Goal: Information Seeking & Learning: Learn about a topic

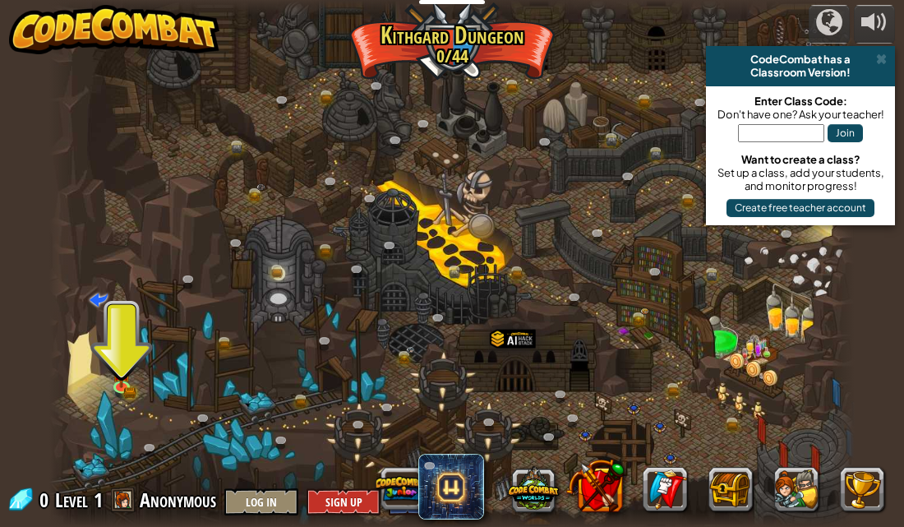
click at [425, 227] on div at bounding box center [452, 263] width 806 height 527
click at [127, 380] on img at bounding box center [122, 364] width 19 height 42
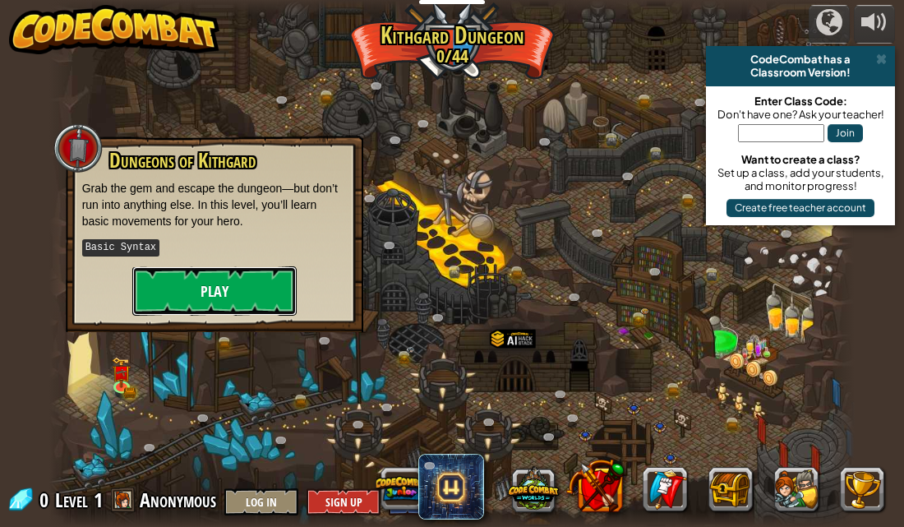
click at [191, 292] on button "Play" at bounding box center [214, 290] width 164 height 49
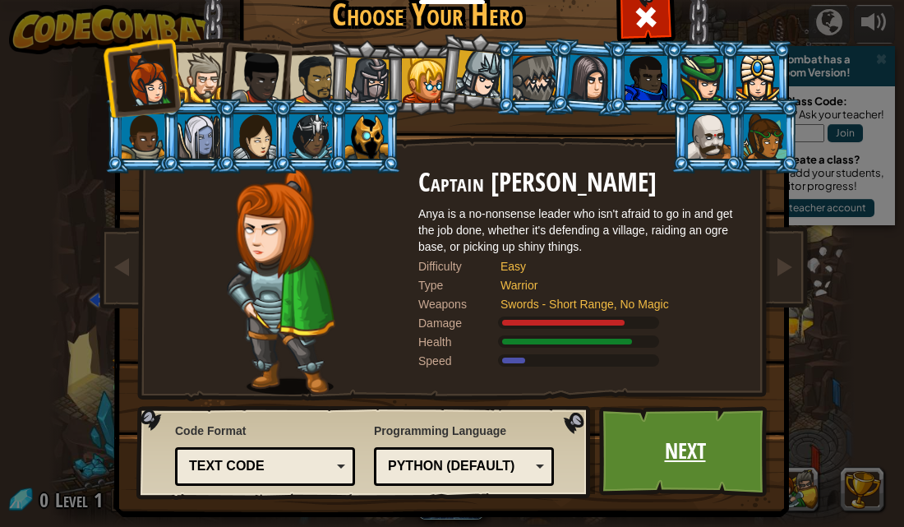
click at [649, 447] on link "Next" at bounding box center [685, 451] width 172 height 90
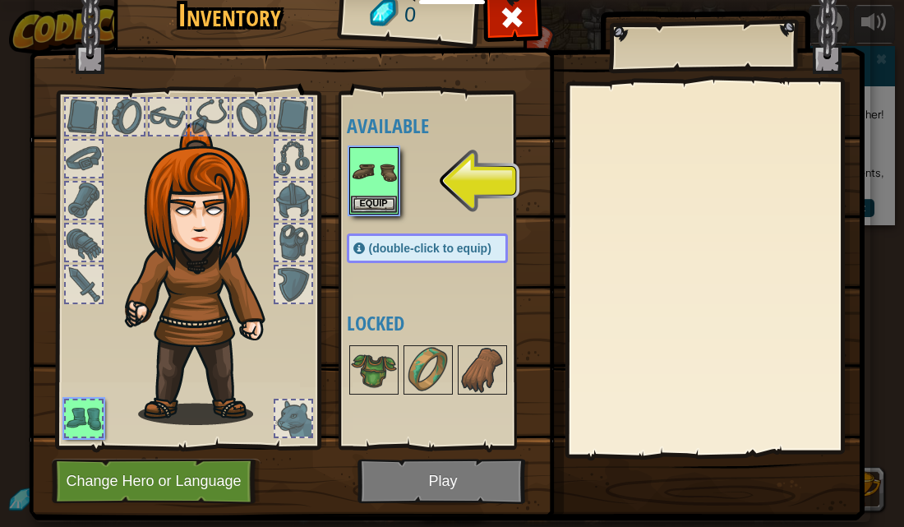
click at [450, 479] on img at bounding box center [447, 222] width 836 height 597
click at [384, 191] on img at bounding box center [374, 172] width 46 height 46
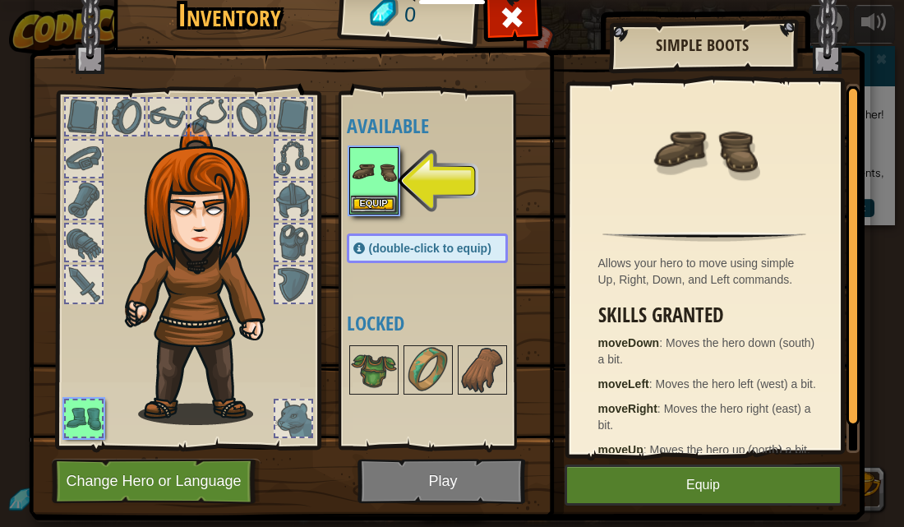
click at [447, 482] on img at bounding box center [447, 222] width 836 height 597
click at [670, 495] on button "Equip" at bounding box center [703, 484] width 278 height 41
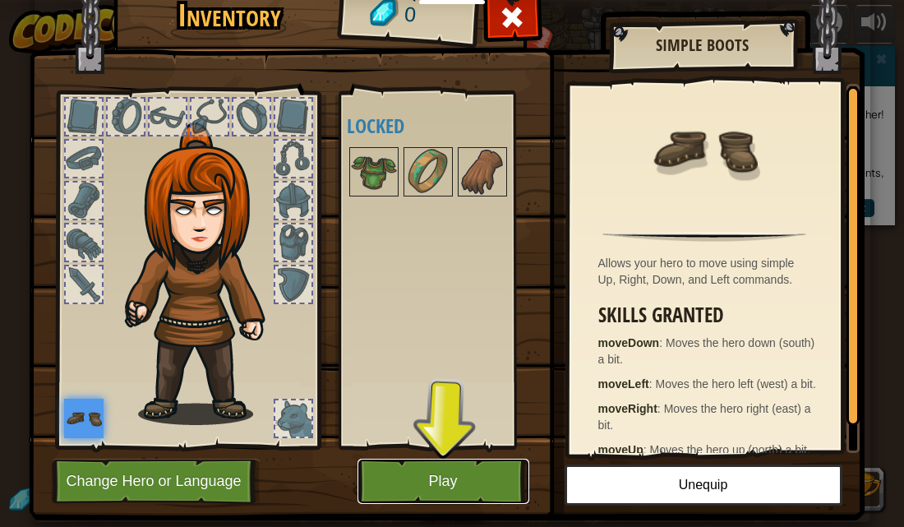
click at [452, 476] on button "Play" at bounding box center [443, 480] width 172 height 45
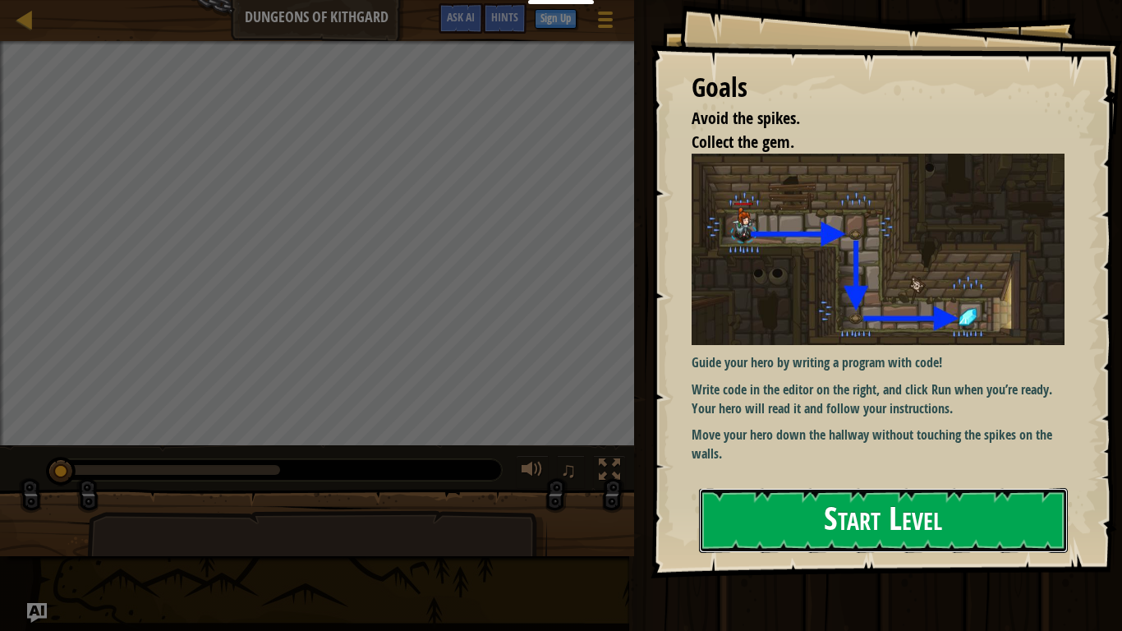
click at [864, 523] on button "Start Level" at bounding box center [883, 520] width 369 height 65
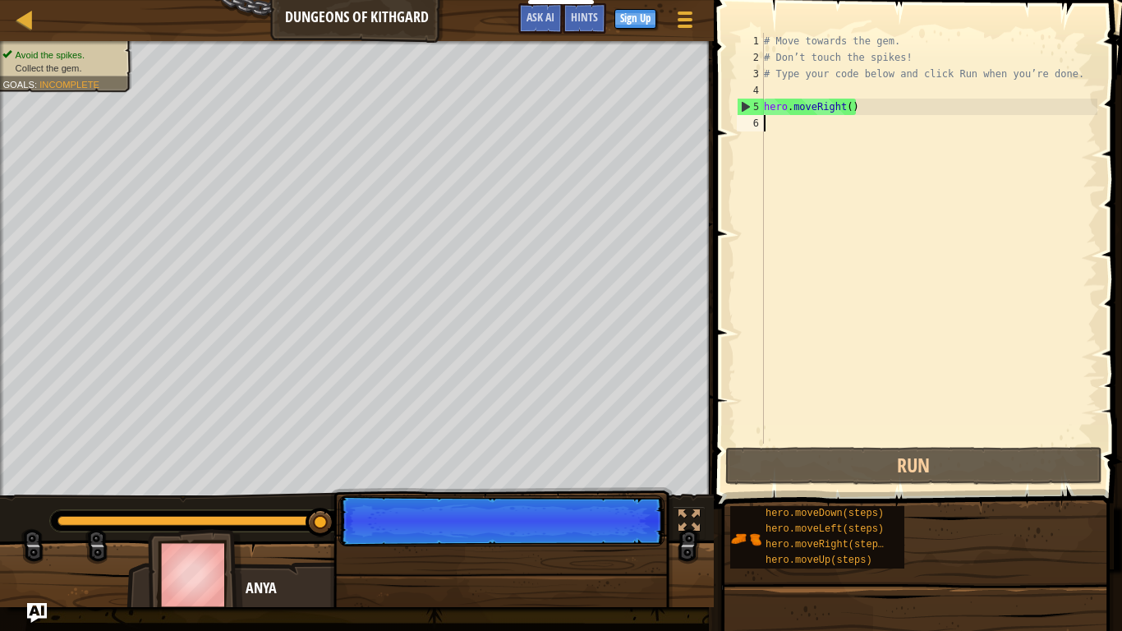
click at [753, 110] on div "5" at bounding box center [751, 107] width 26 height 16
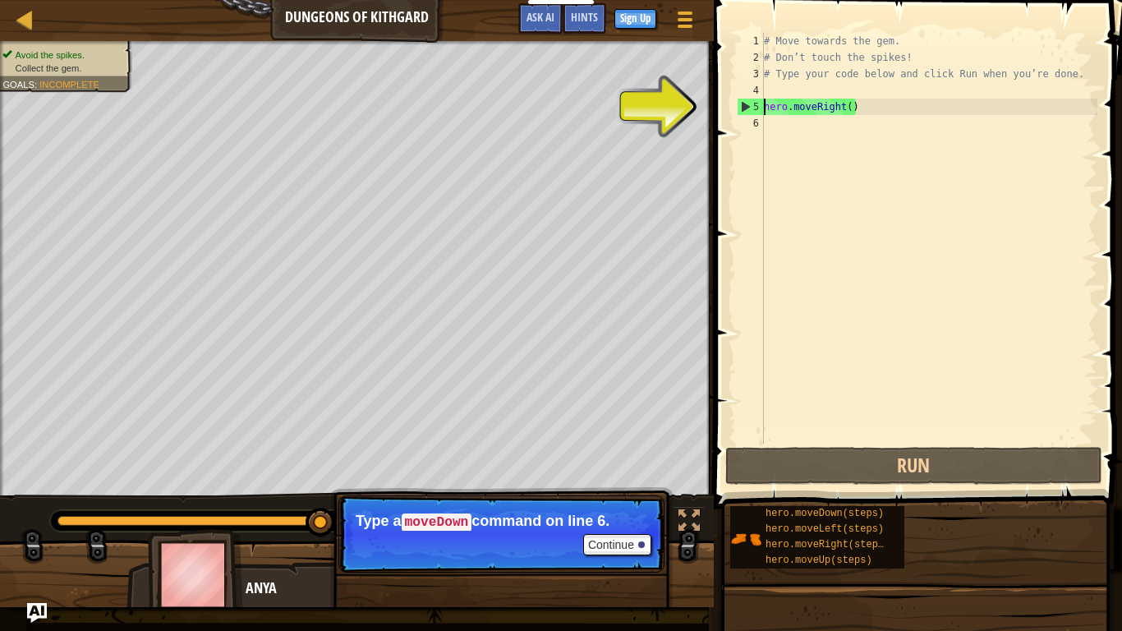
click at [786, 111] on div "# Move towards the gem. # Don’t touch the spikes! # Type your code below and cl…" at bounding box center [929, 255] width 337 height 444
click at [784, 112] on div "# Move towards the gem. # Don’t touch the spikes! # Type your code below and cl…" at bounding box center [929, 255] width 337 height 444
type textarea "hero.moveRight()"
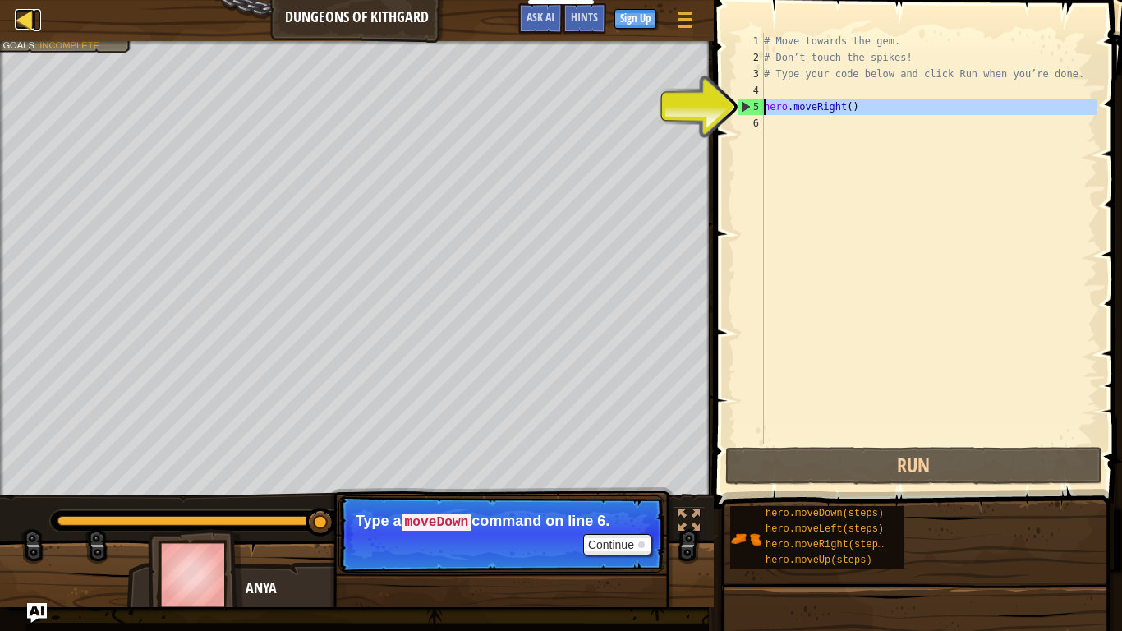
click at [27, 20] on div at bounding box center [25, 19] width 21 height 21
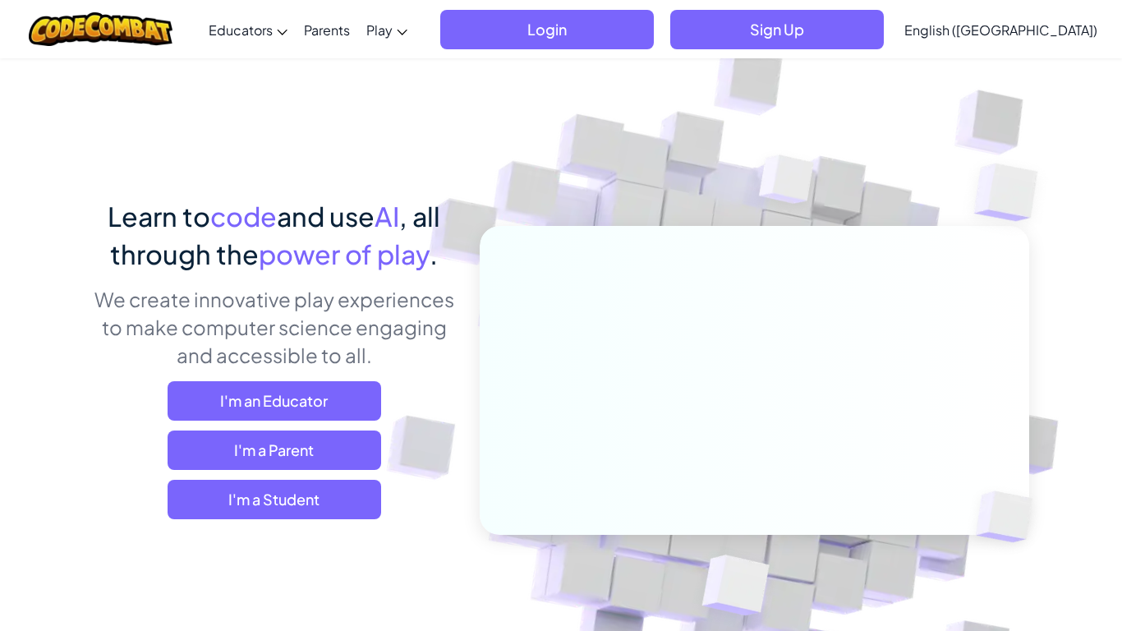
click at [560, 53] on div "Toggle navigation Educators Create Free Account School & District Solutions Tea…" at bounding box center [561, 29] width 1131 height 58
